Goal: Navigation & Orientation: Find specific page/section

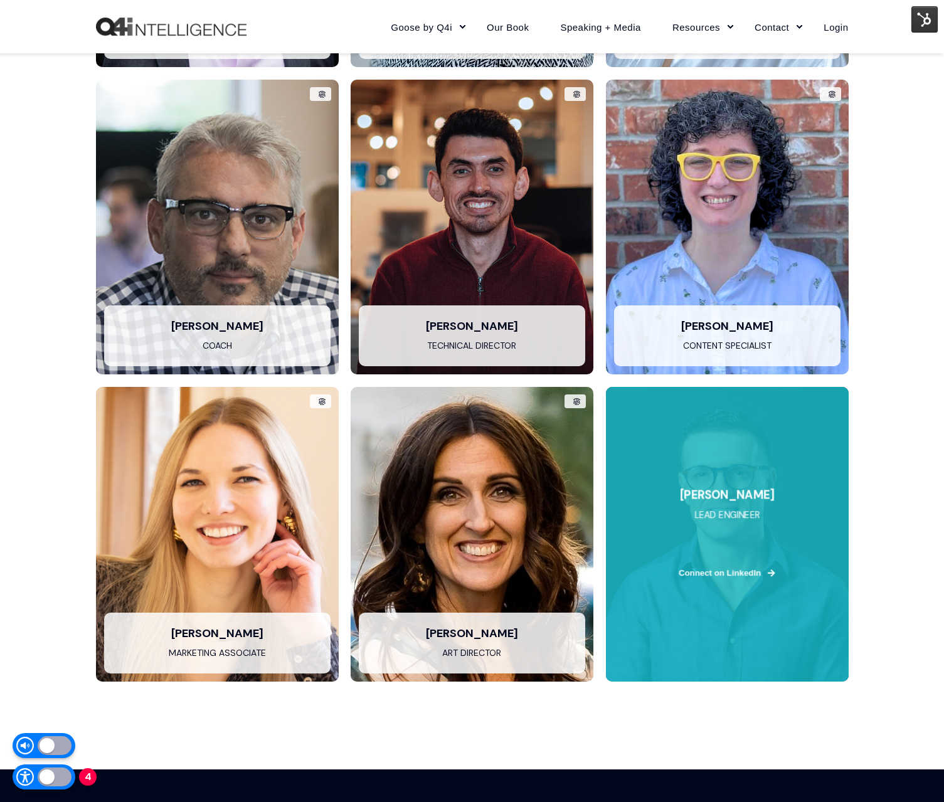
scroll to position [2800, 0]
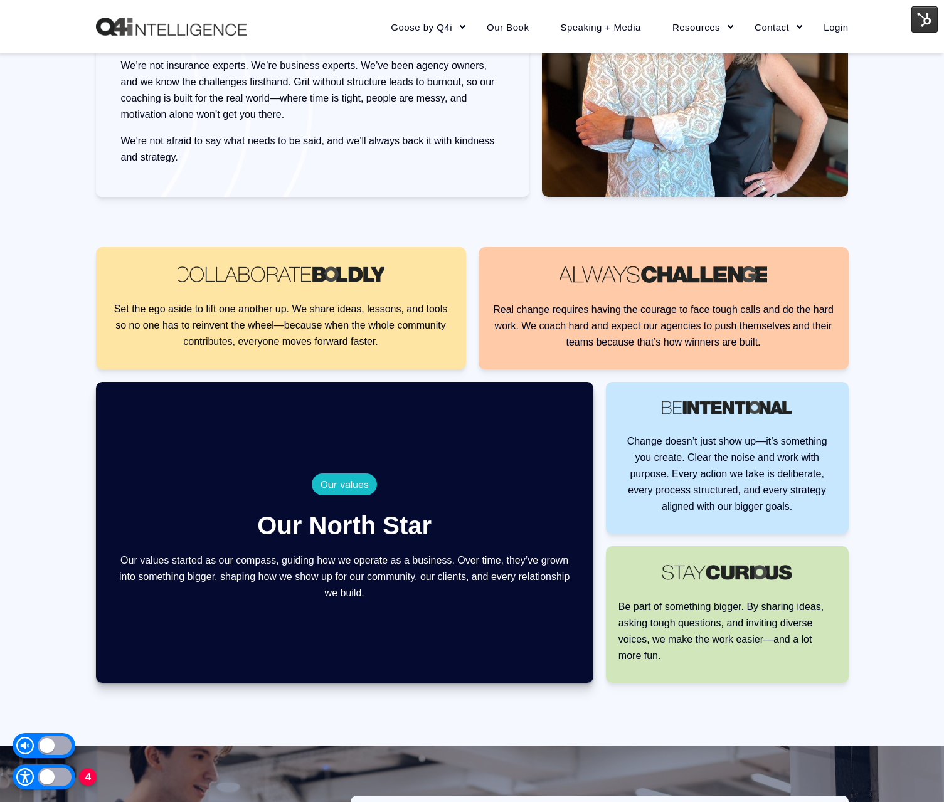
click at [765, 470] on p "Change doesn’t just show up—it’s something you create. Clear the noise and work…" at bounding box center [727, 474] width 218 height 82
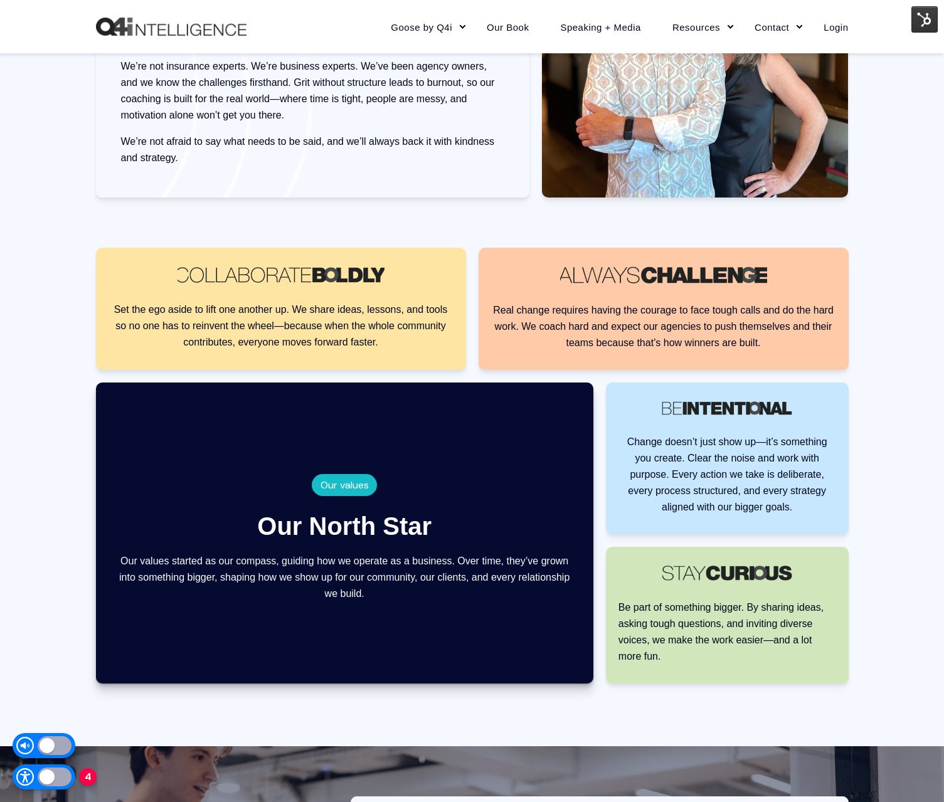
click at [918, 20] on img at bounding box center [924, 19] width 26 height 26
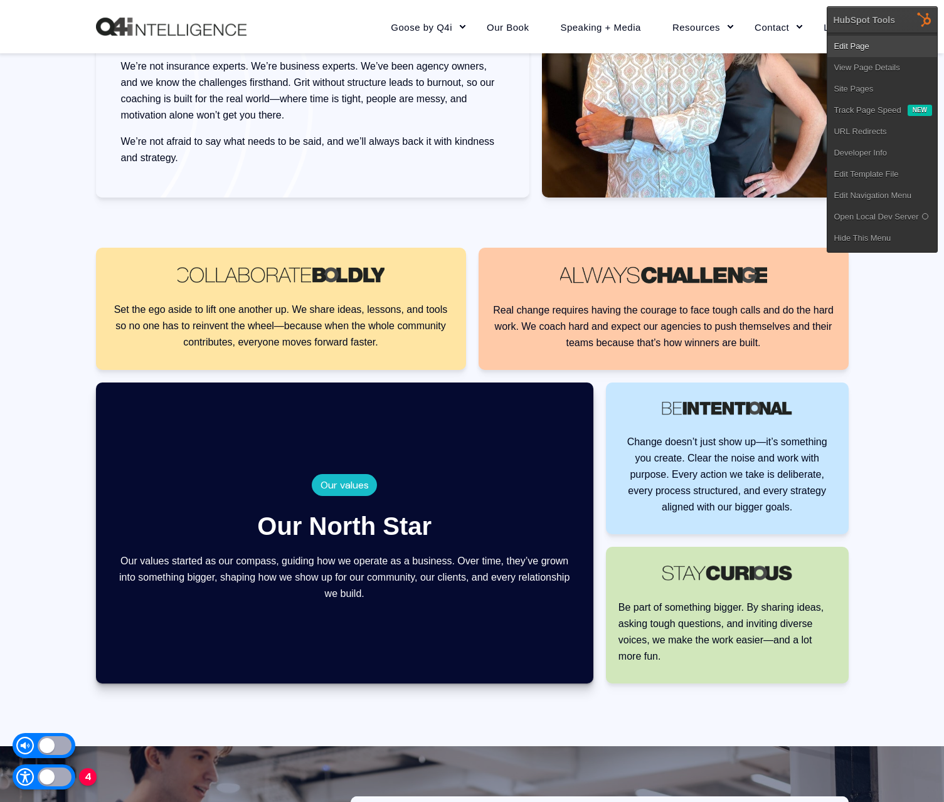
click at [869, 48] on link "Edit Page" at bounding box center [882, 46] width 110 height 21
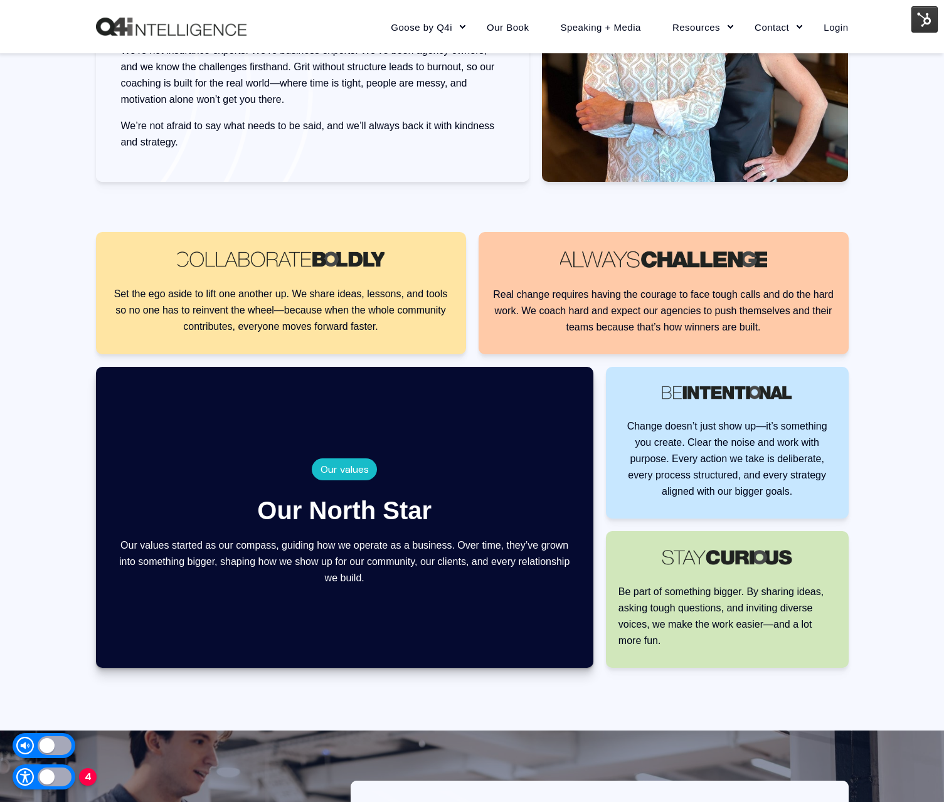
scroll to position [1252, 0]
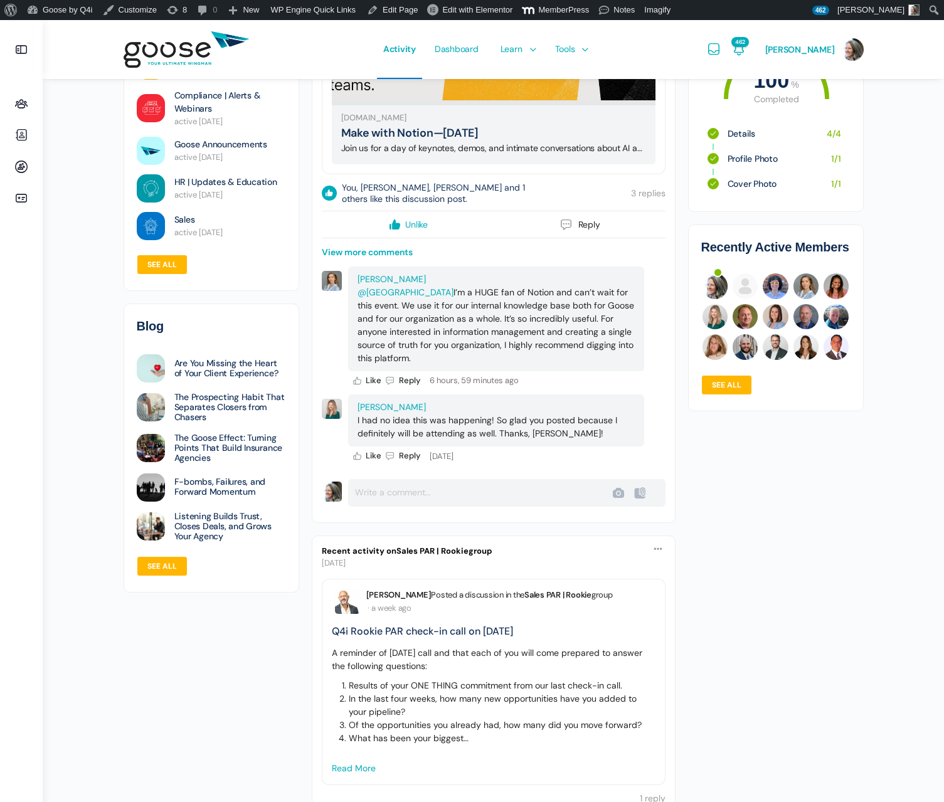
scroll to position [1008, 0]
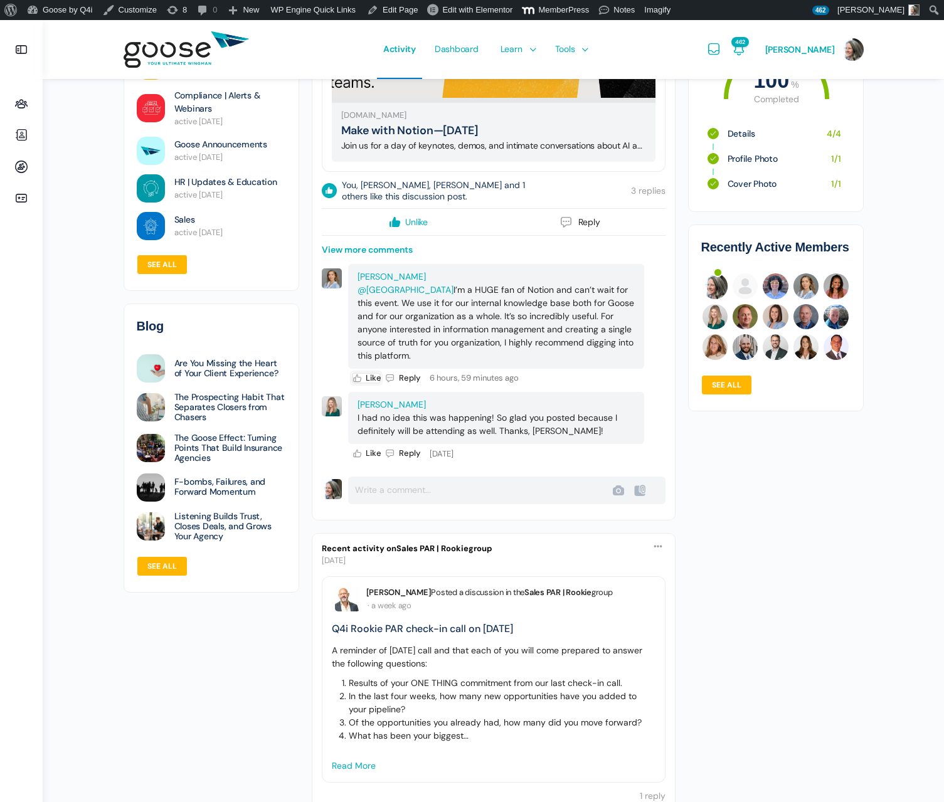
click at [360, 384] on icon at bounding box center [357, 378] width 11 height 11
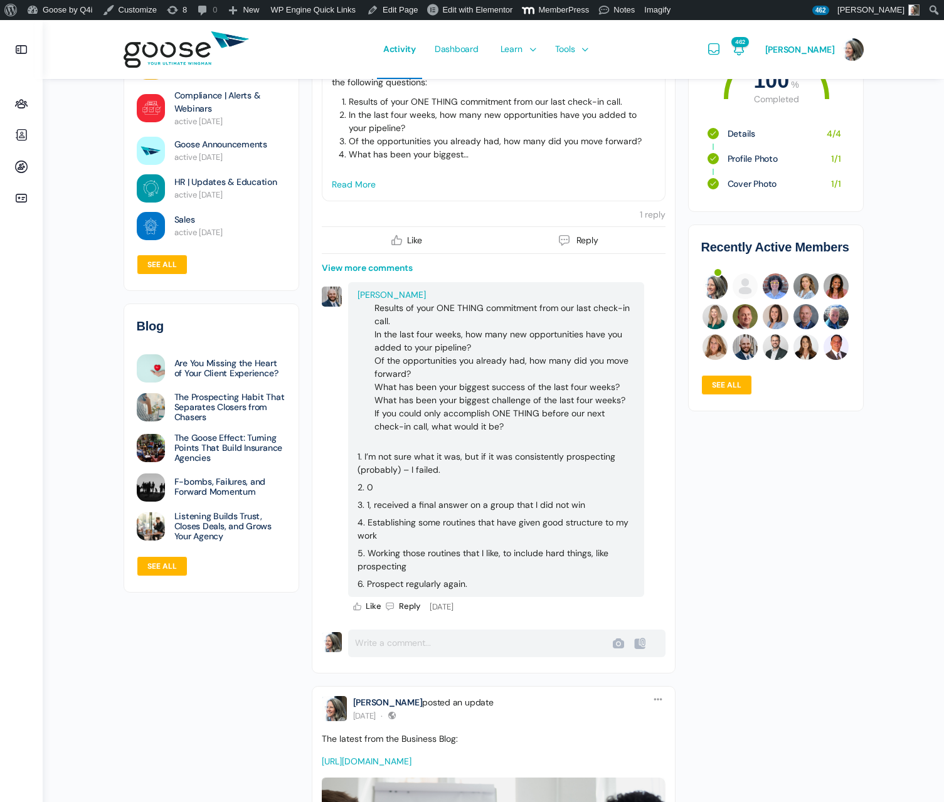
scroll to position [1590, 0]
